Goal: Task Accomplishment & Management: Use online tool/utility

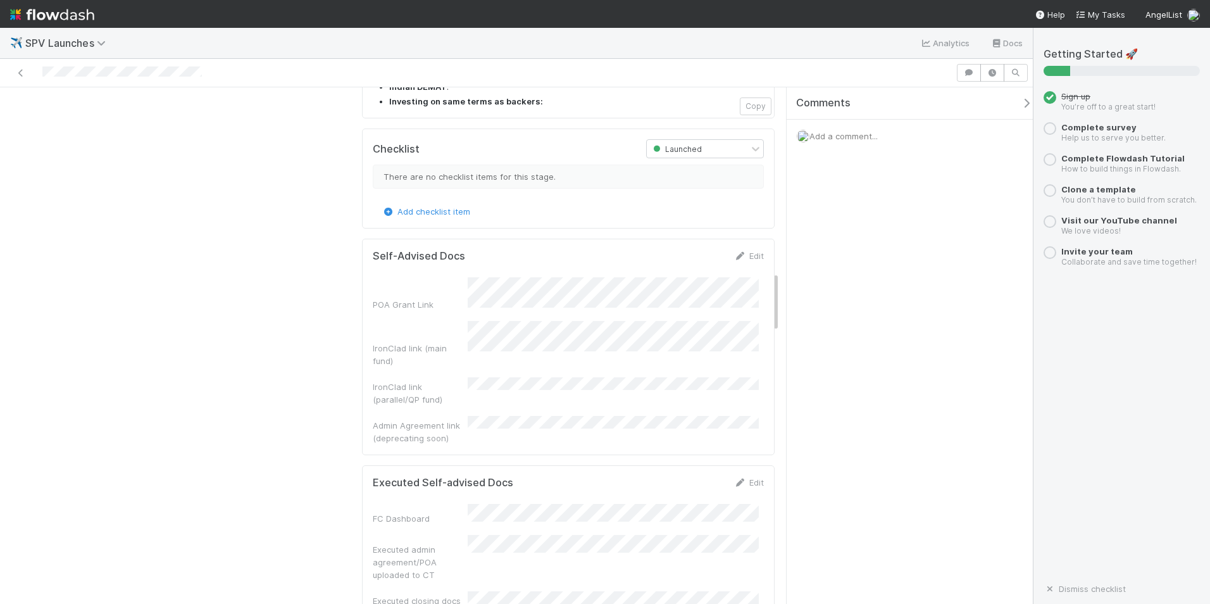
scroll to position [1582, 0]
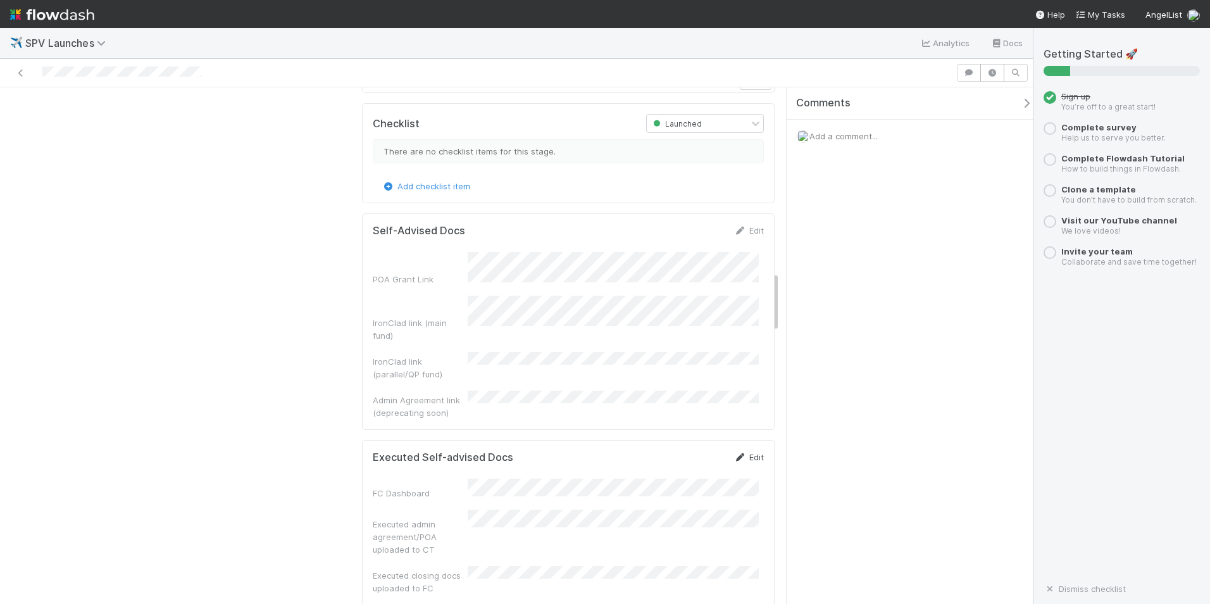
click at [734, 453] on icon at bounding box center [740, 457] width 13 height 8
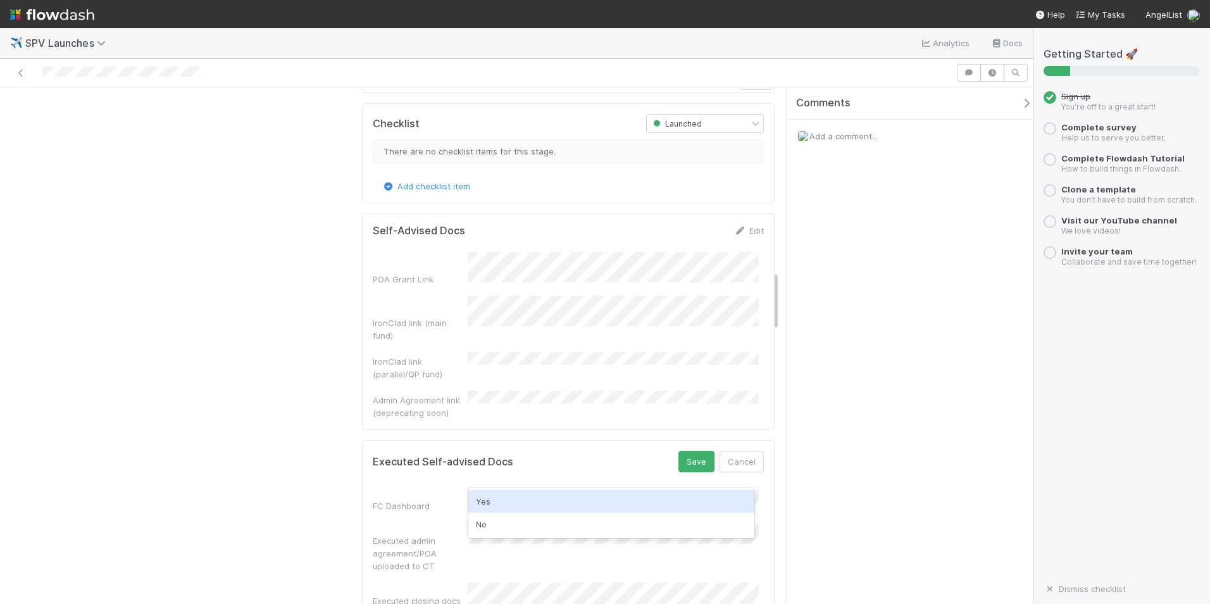
click at [520, 503] on div "Yes" at bounding box center [611, 501] width 286 height 23
click at [893, 456] on div "Comments Add a comment..." at bounding box center [910, 345] width 246 height 516
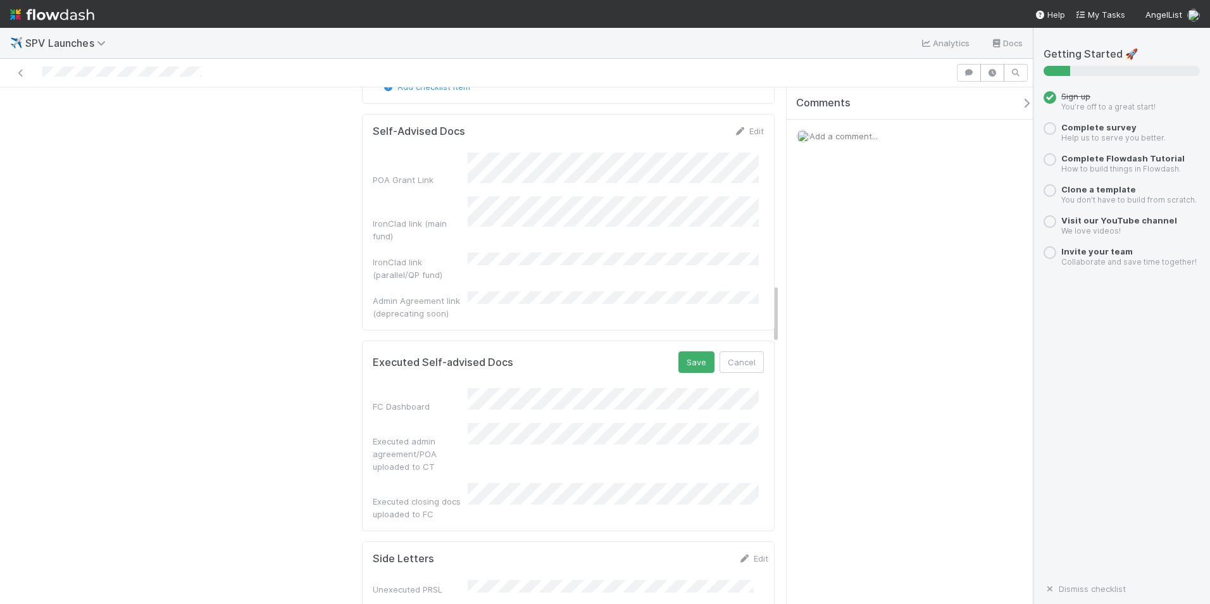
scroll to position [1709, 0]
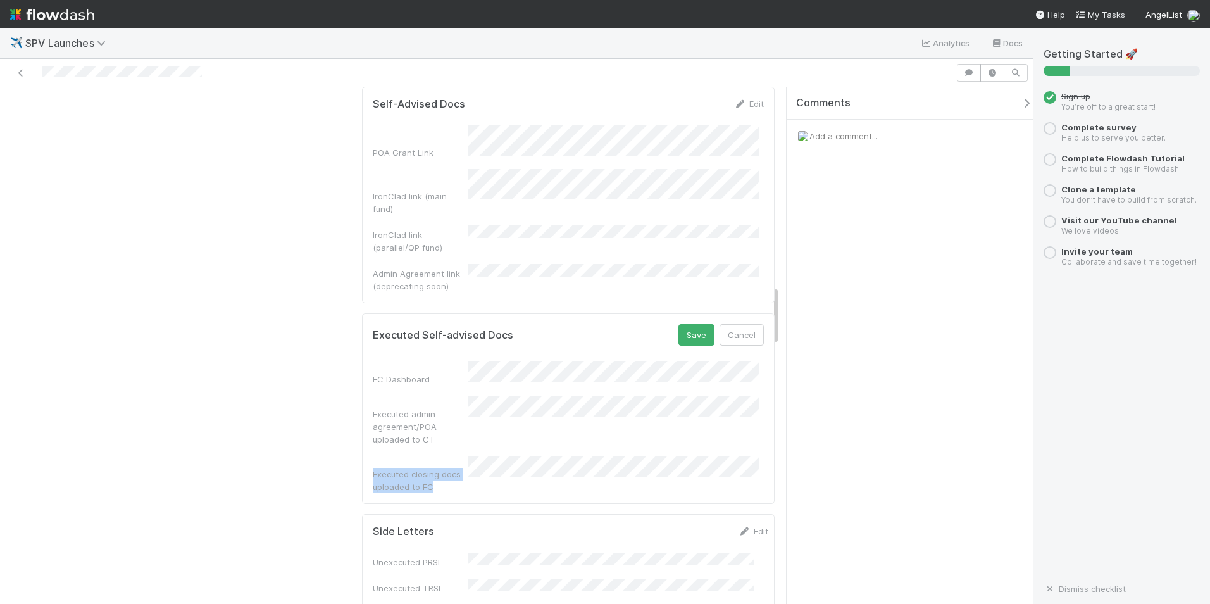
drag, startPoint x: 437, startPoint y: 361, endPoint x: 368, endPoint y: 346, distance: 69.9
click at [373, 468] on div "Executed closing docs uploaded to FC" at bounding box center [420, 480] width 95 height 25
copy div "Executed closing docs uploaded to FC"
click at [896, 373] on div "Comments Add a comment..." at bounding box center [910, 345] width 246 height 516
click at [678, 324] on button "Save" at bounding box center [696, 335] width 36 height 22
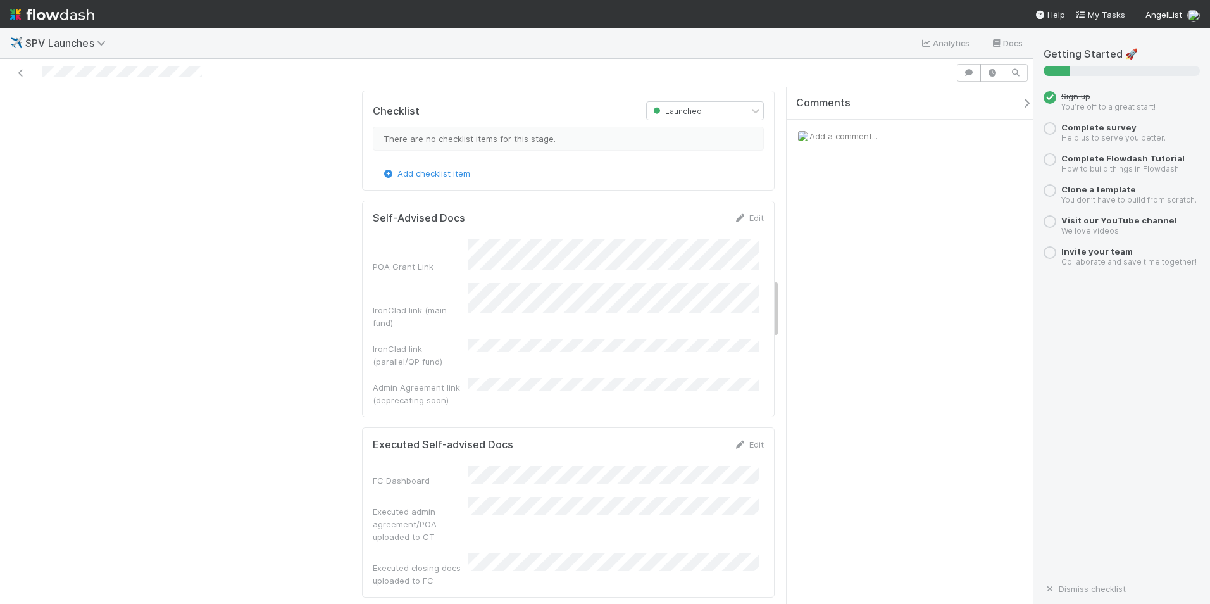
scroll to position [1582, 0]
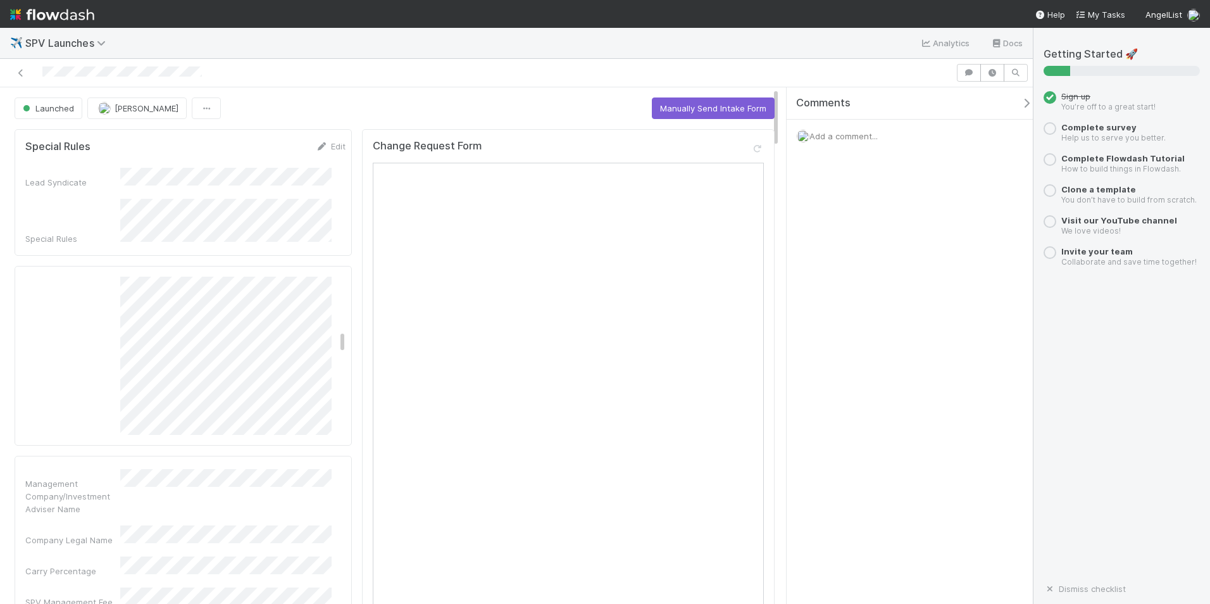
scroll to position [642, 0]
click at [818, 456] on div "Comments Add a comment..." at bounding box center [910, 345] width 246 height 516
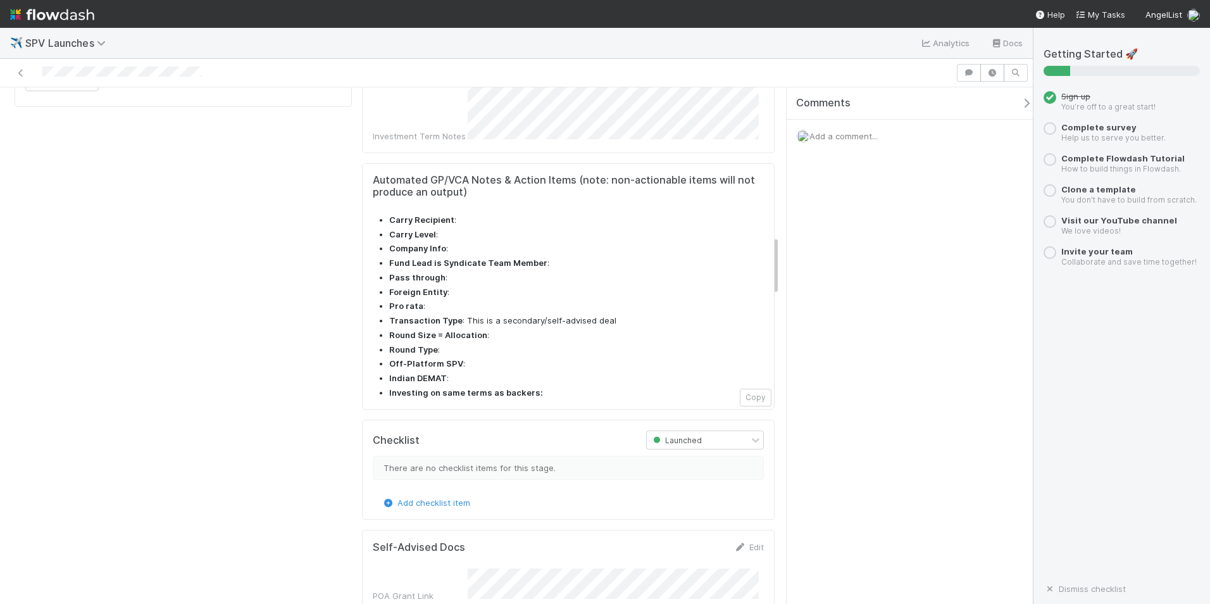
scroll to position [1519, 0]
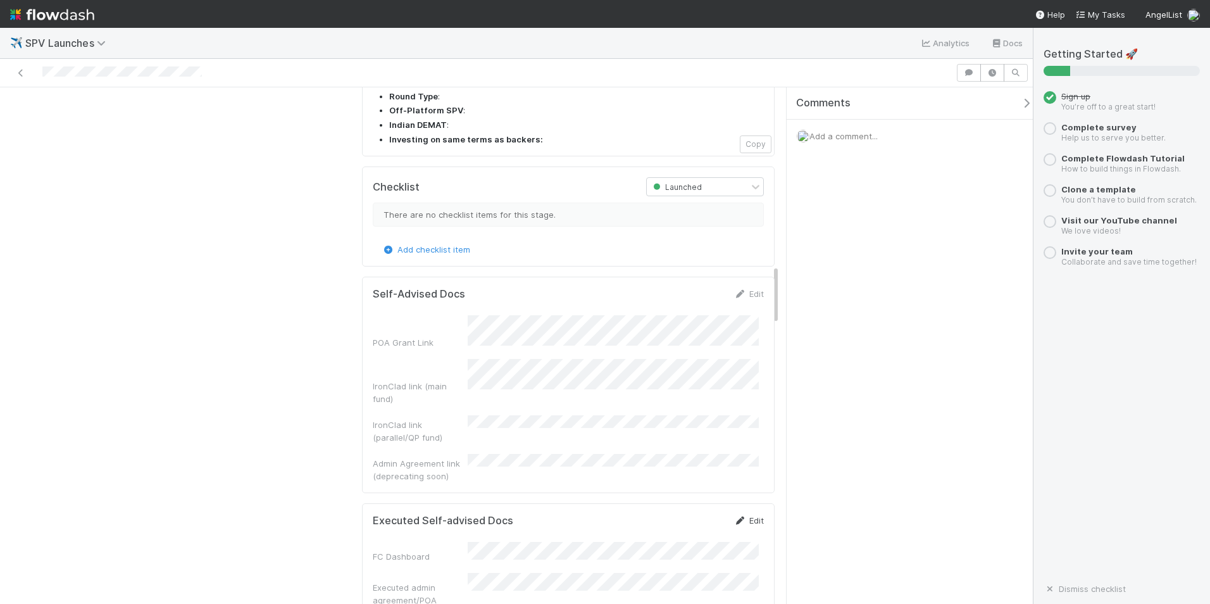
click at [746, 515] on link "Edit" at bounding box center [749, 520] width 30 height 10
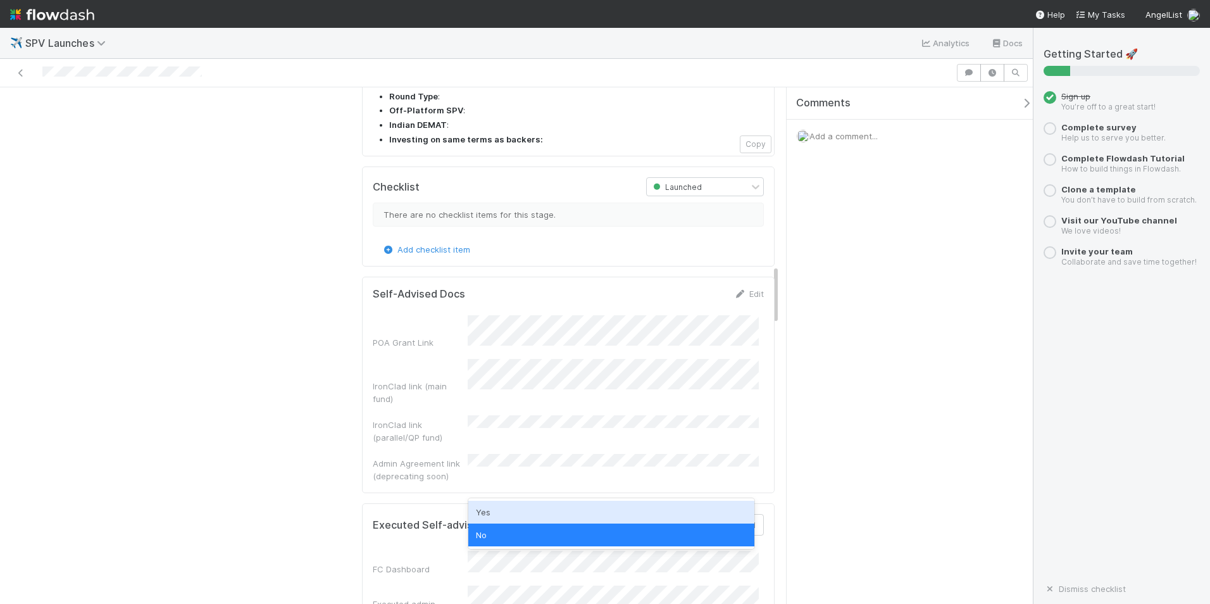
click at [521, 522] on div "Yes" at bounding box center [611, 512] width 286 height 23
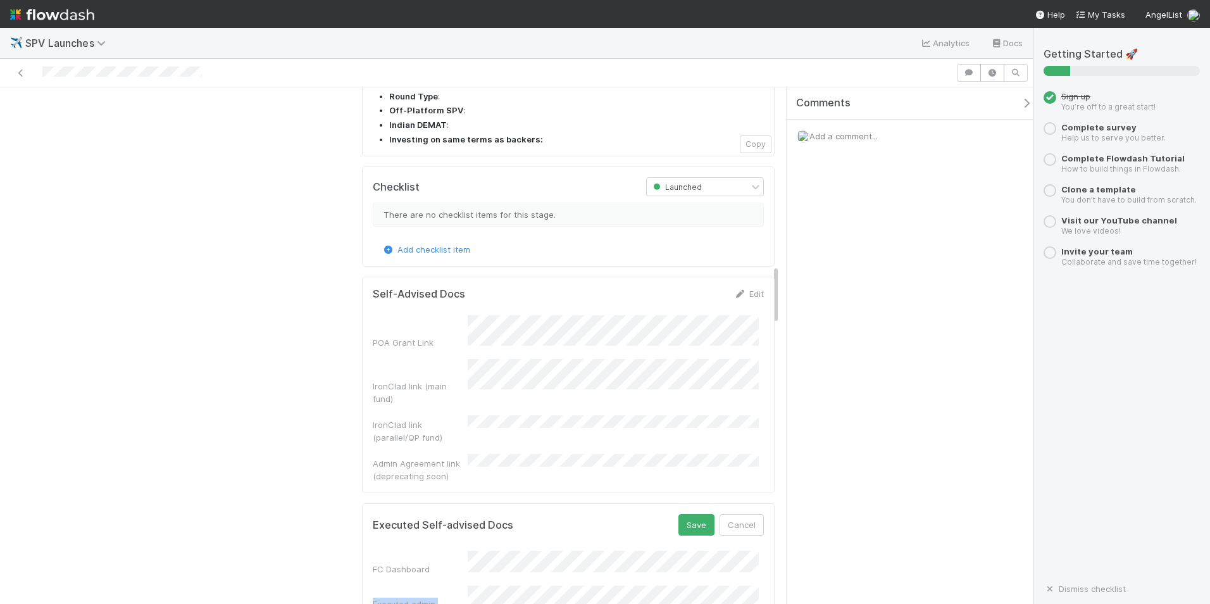
drag, startPoint x: 436, startPoint y: 503, endPoint x: 368, endPoint y: 484, distance: 70.2
click at [373, 597] on div "Executed admin agreement/POA uploaded to CT" at bounding box center [420, 616] width 95 height 38
copy div "Executed admin agreement/POA uploaded to CT"
click at [691, 514] on button "Save" at bounding box center [696, 525] width 36 height 22
click at [820, 469] on div "Comments Add a comment..." at bounding box center [910, 345] width 246 height 516
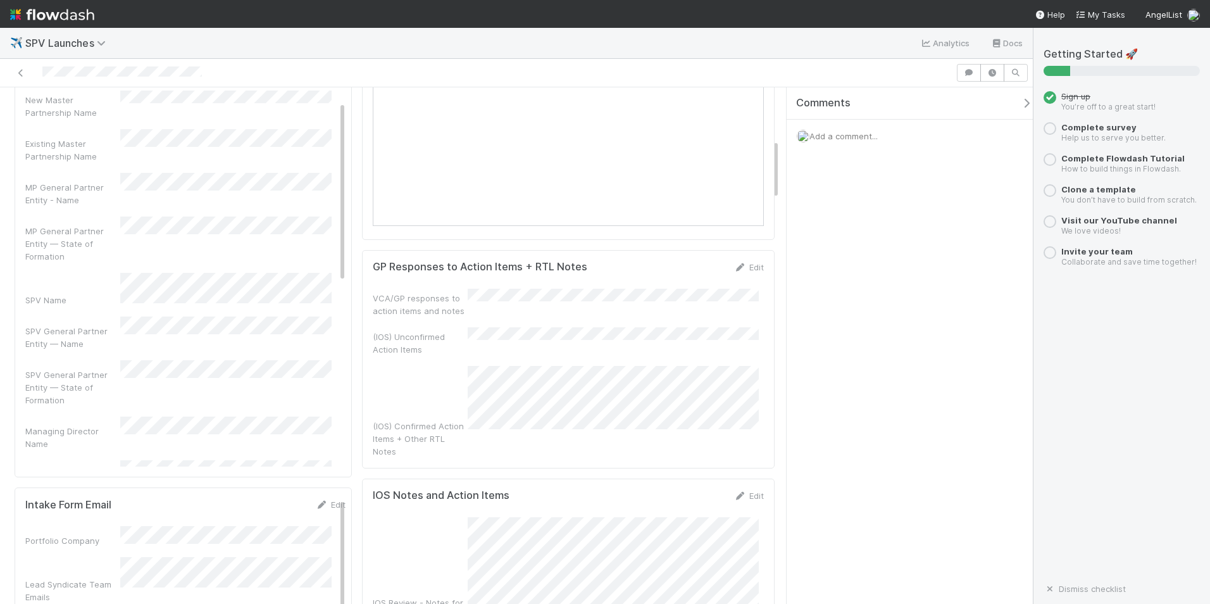
scroll to position [190, 0]
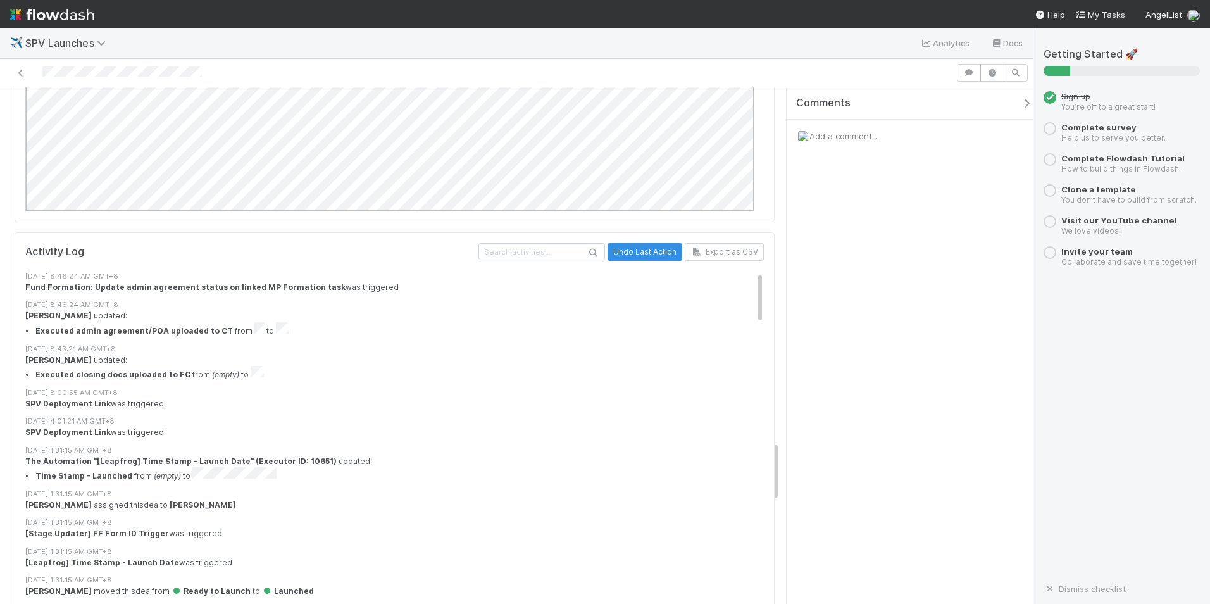
scroll to position [190, 0]
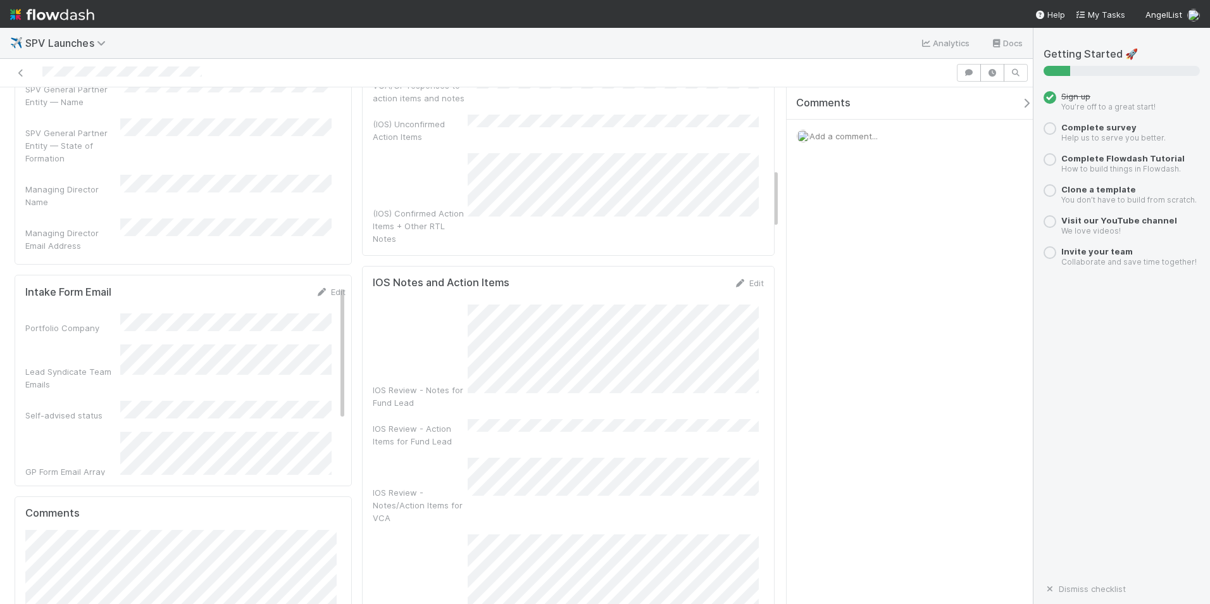
scroll to position [696, 0]
